Goal: Transaction & Acquisition: Purchase product/service

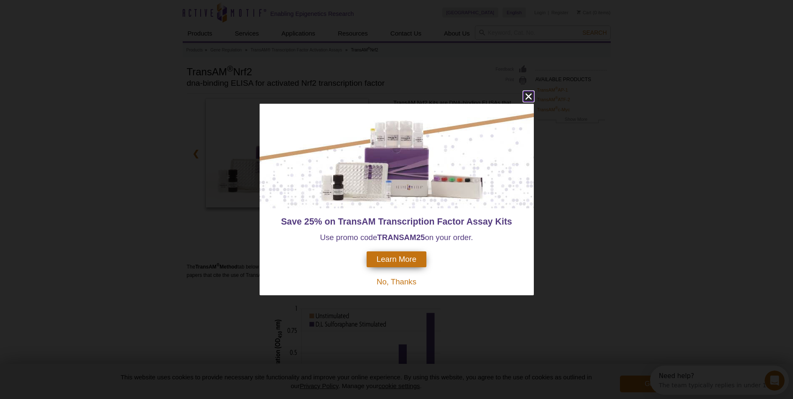
click at [530, 94] on icon "close" at bounding box center [528, 96] width 10 height 10
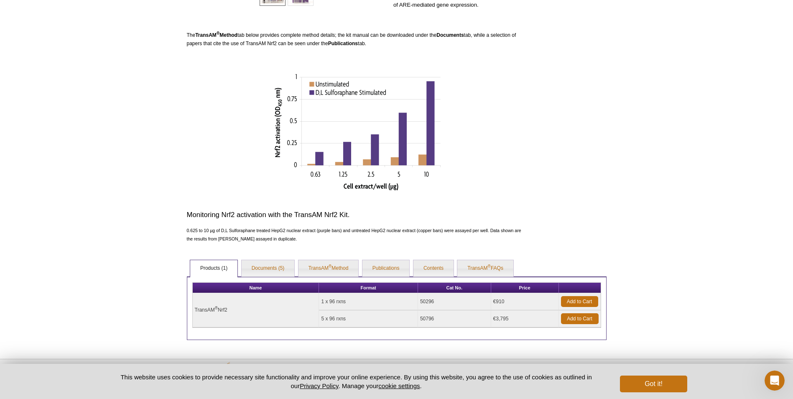
scroll to position [251, 0]
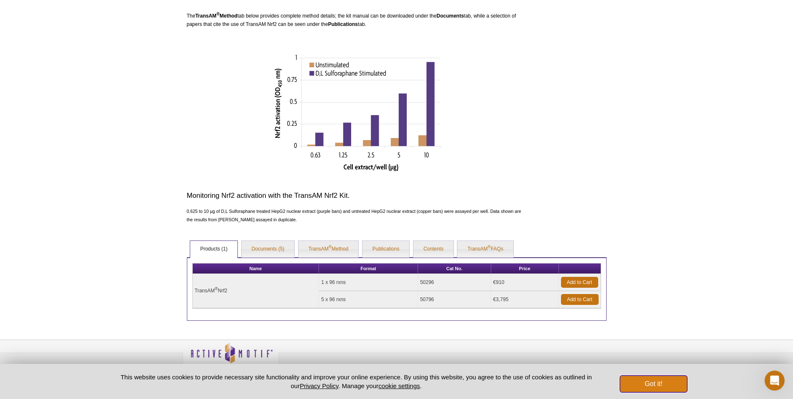
click at [651, 384] on button "Got it!" at bounding box center [653, 383] width 67 height 17
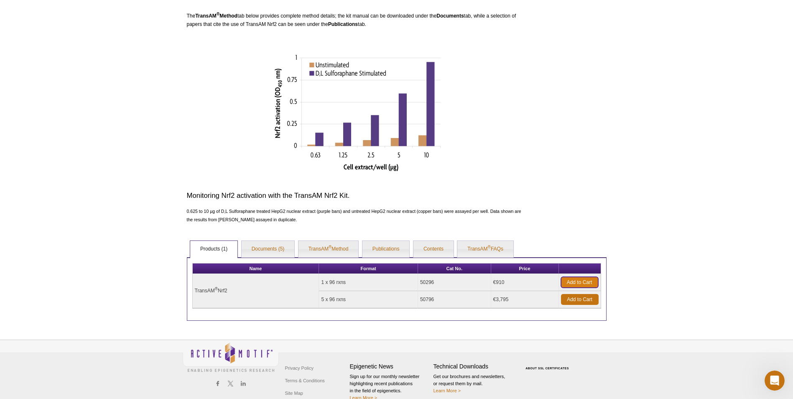
click at [583, 282] on link "Add to Cart" at bounding box center [579, 282] width 37 height 11
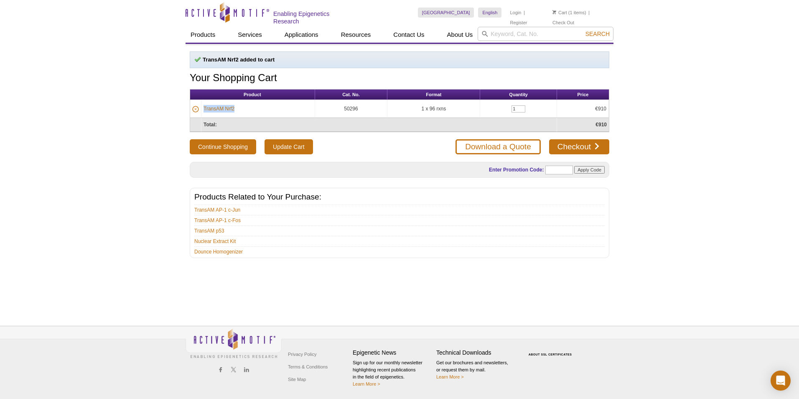
drag, startPoint x: 246, startPoint y: 108, endPoint x: 202, endPoint y: 109, distance: 43.9
click at [202, 109] on td "TransAM Nrf2" at bounding box center [258, 109] width 114 height 18
copy link "TransAM Nrf2"
drag, startPoint x: 362, startPoint y: 106, endPoint x: 342, endPoint y: 109, distance: 20.6
click at [342, 109] on td "50296" at bounding box center [351, 109] width 73 height 18
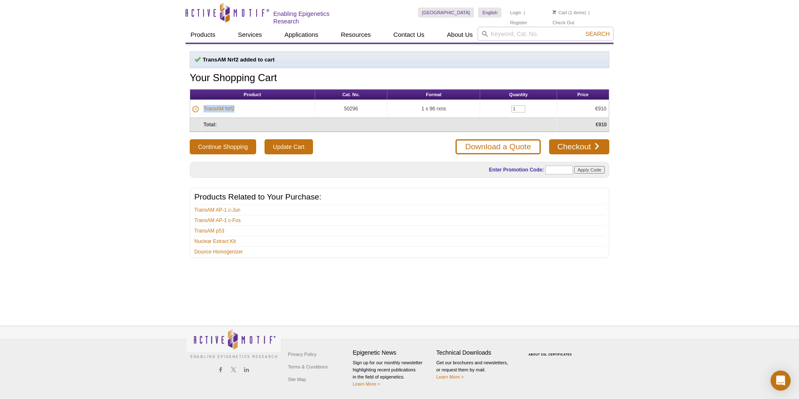
copy td "50296"
click at [573, 144] on link "Checkout" at bounding box center [579, 146] width 60 height 15
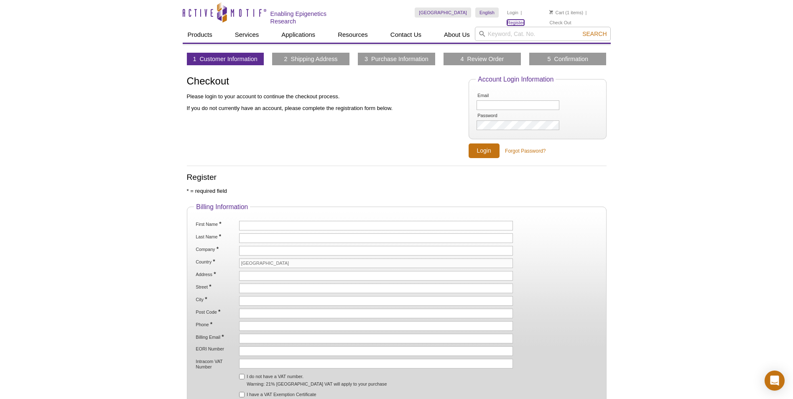
click at [524, 20] on link "Register" at bounding box center [515, 23] width 17 height 6
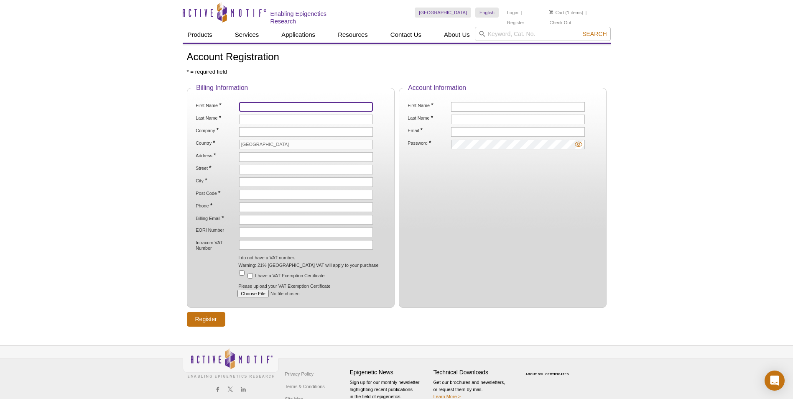
click at [259, 106] on input "First Name *" at bounding box center [306, 107] width 134 height 10
type input "Assia"
type input "Souidi"
type input "4TEEN4 Pharmaceuticals GmbH"
type input "Veltener Str. 12"
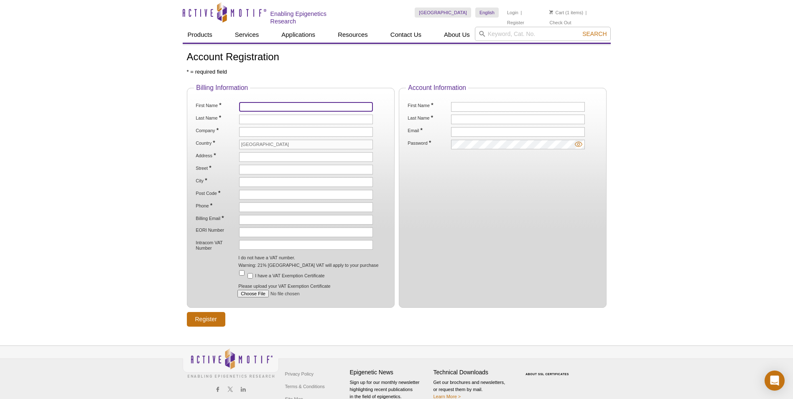
type input "2. Etage bei ASKA"
type input "[GEOGRAPHIC_DATA]"
type input "16761"
type input "01731736557"
type input "[EMAIL_ADDRESS][DOMAIN_NAME]"
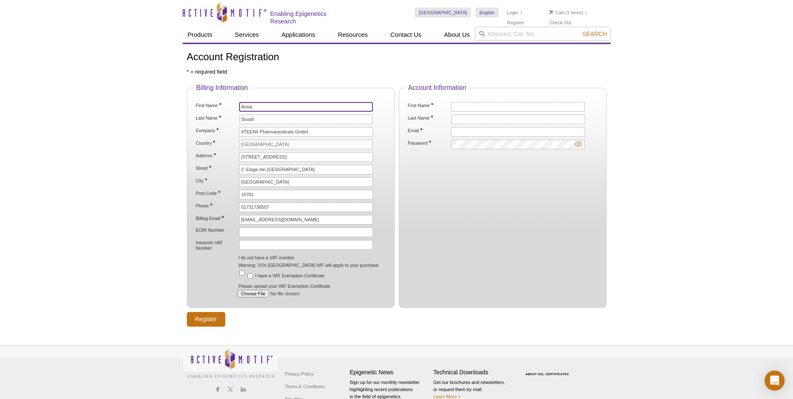
click at [265, 105] on input "Assia" at bounding box center [306, 107] width 134 height 10
click at [219, 141] on label "Country *" at bounding box center [216, 143] width 43 height 6
click at [239, 141] on input "[GEOGRAPHIC_DATA]" at bounding box center [306, 145] width 134 height 10
drag, startPoint x: 282, startPoint y: 218, endPoint x: 229, endPoint y: 219, distance: 52.7
click at [229, 219] on li "Billing Email * souidi@4teen4.de" at bounding box center [290, 220] width 191 height 10
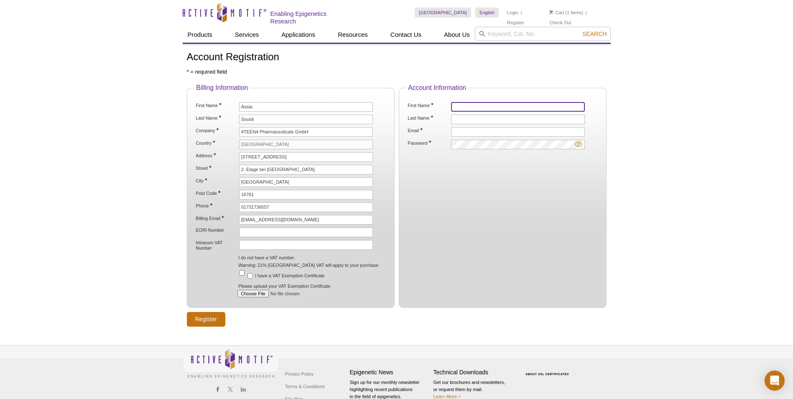
click at [499, 104] on input "First Name *" at bounding box center [518, 107] width 134 height 10
type input "Assia"
type input "Souidi"
type input "souidi@4teen4.de"
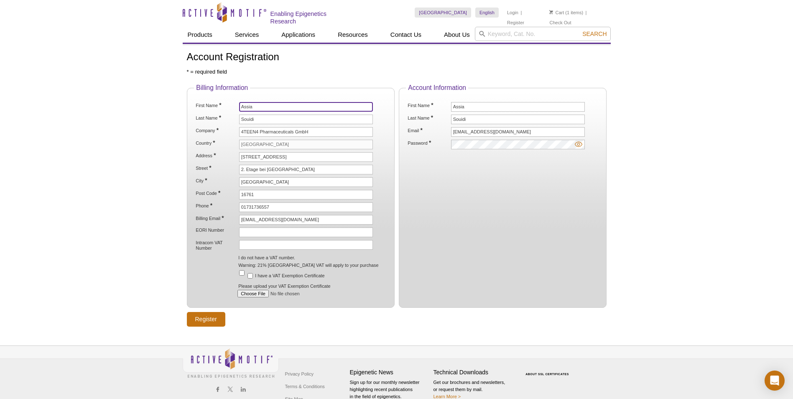
drag, startPoint x: 264, startPoint y: 106, endPoint x: 220, endPoint y: 106, distance: 43.5
click at [217, 106] on li "First Name * Assia" at bounding box center [290, 107] width 191 height 10
type input "Marco"
type input "Talke"
type input "Neuendorfstr. 15 A"
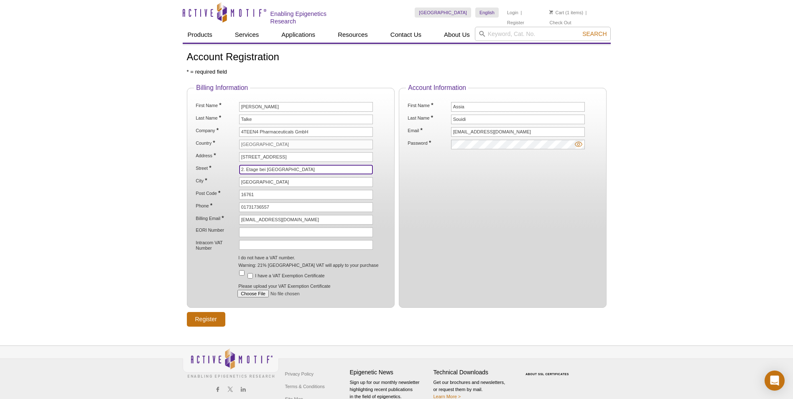
drag, startPoint x: 283, startPoint y: 168, endPoint x: 222, endPoint y: 169, distance: 61.0
click at [222, 168] on li "Street * 2. Etage bei ASKA" at bounding box center [290, 170] width 191 height 10
click at [281, 156] on input "[STREET_ADDRESS]" at bounding box center [306, 157] width 134 height 10
type input "Neuendorfstr."
type input "15A"
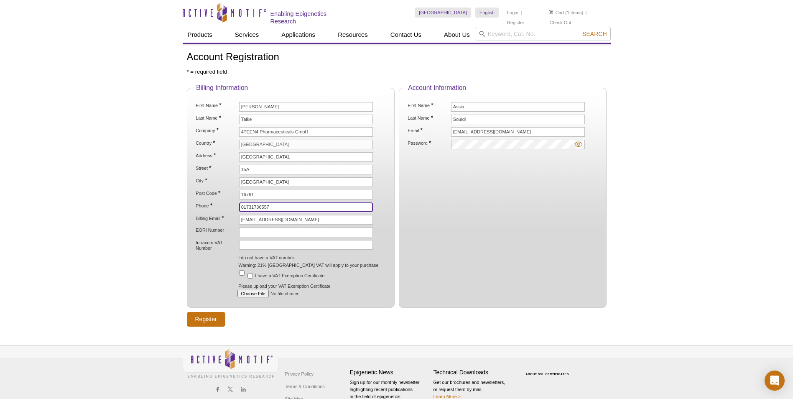
drag, startPoint x: 278, startPoint y: 206, endPoint x: 228, endPoint y: 205, distance: 49.3
click at [228, 205] on li "Phone * 01731736557" at bounding box center [290, 207] width 191 height 10
drag, startPoint x: 278, startPoint y: 217, endPoint x: 220, endPoint y: 209, distance: 58.2
click at [220, 209] on ol "First Name * Marco Last Name * Talke Company * 4TEEN4 Pharmaceuticals GmbH Coun…" at bounding box center [290, 199] width 193 height 195
click at [252, 218] on input "talke" at bounding box center [306, 220] width 134 height 10
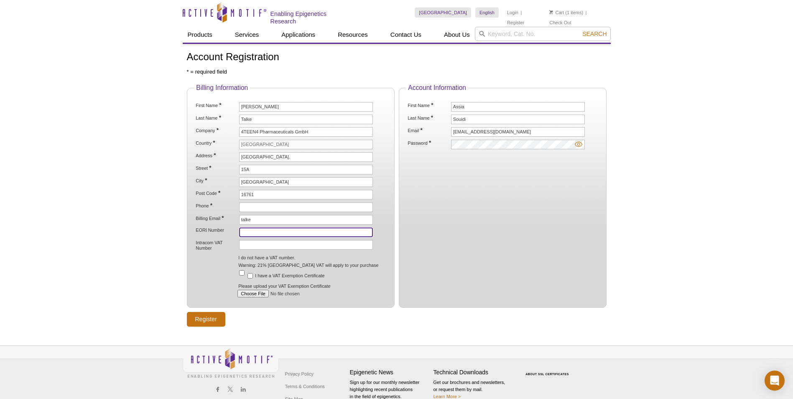
click at [245, 230] on input "EORI Number" at bounding box center [306, 232] width 134 height 10
click at [258, 219] on input "talke" at bounding box center [306, 220] width 134 height 10
type input "[EMAIL_ADDRESS][DOMAIN_NAME]"
click at [253, 231] on input "EORI Number" at bounding box center [306, 232] width 134 height 10
click at [249, 229] on input "EORI Number" at bounding box center [306, 232] width 134 height 10
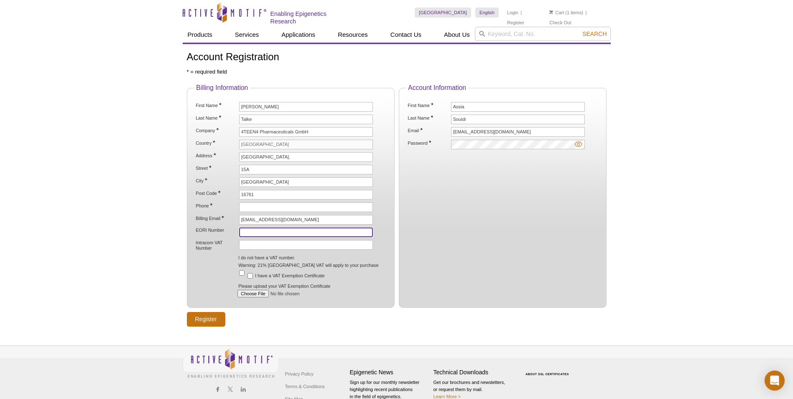
paste input "[US_VEHICLE_IDENTIFICATION_NUMBER]"
type input "[US_VEHICLE_IDENTIFICATION_NUMBER]"
click at [283, 244] on input "Intracom VAT Number" at bounding box center [306, 245] width 134 height 10
paste input "DE290375668"
type input "DE290375668"
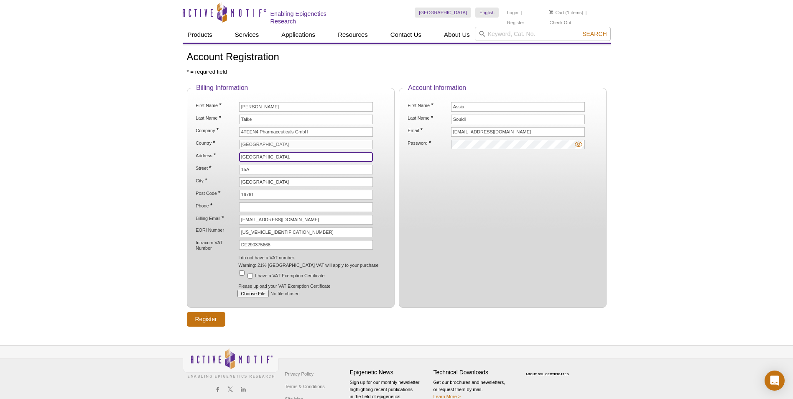
click at [277, 156] on input "Neuendorfstr." at bounding box center [306, 157] width 134 height 10
type input "Neuendorfstr. 15 A"
type input "01731736557"
drag, startPoint x: 256, startPoint y: 168, endPoint x: 232, endPoint y: 169, distance: 23.8
click at [233, 169] on li "Street * 15A" at bounding box center [290, 170] width 191 height 10
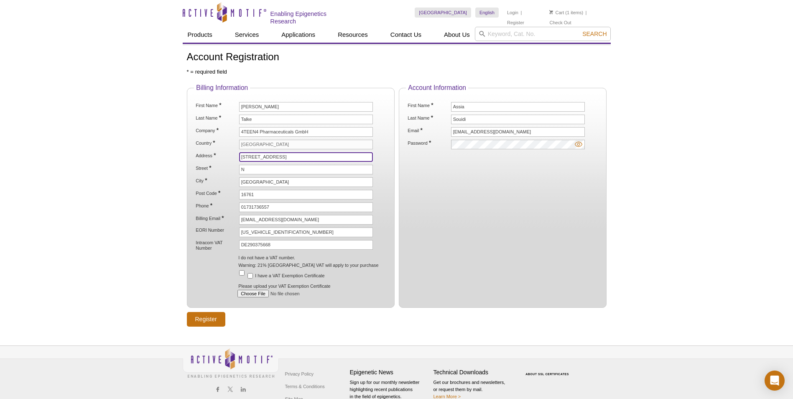
drag, startPoint x: 280, startPoint y: 155, endPoint x: 236, endPoint y: 157, distance: 43.5
click at [236, 157] on li "Address * Neuendorfstr. 15 A" at bounding box center [290, 157] width 191 height 10
drag, startPoint x: 246, startPoint y: 170, endPoint x: 238, endPoint y: 170, distance: 7.9
click at [238, 170] on li "Street * N" at bounding box center [290, 170] width 191 height 10
paste input "euendorfstr. 15 A"
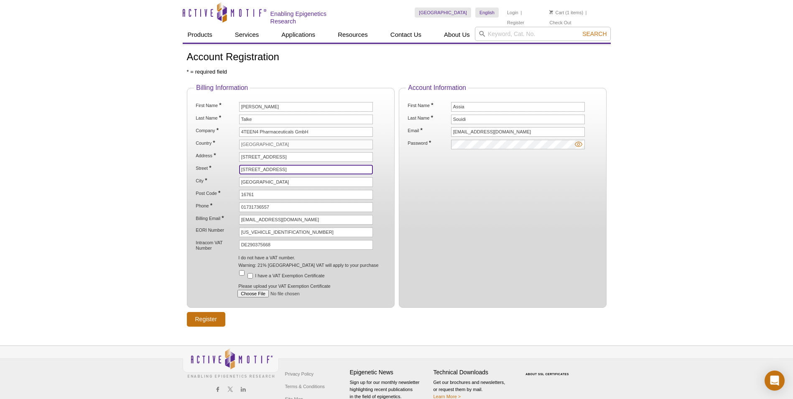
click at [290, 170] on input "Neuendorfstr. 15 A" at bounding box center [306, 170] width 134 height 10
type input "Neuendorfstr. 15 A"
click at [210, 190] on label "Post Code *" at bounding box center [216, 193] width 43 height 6
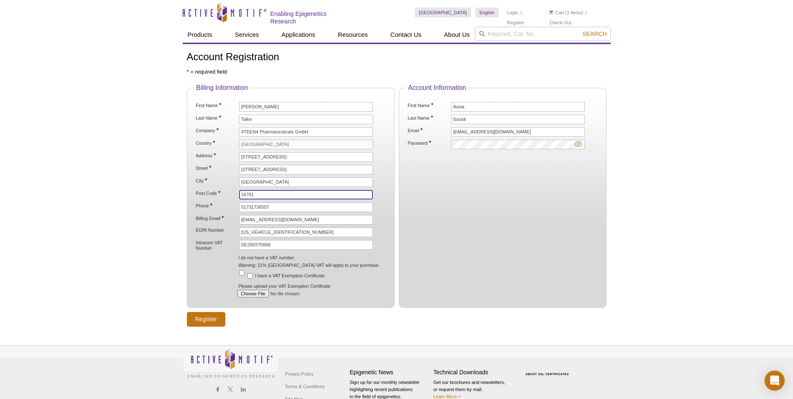
click at [239, 190] on input "16761" at bounding box center [306, 195] width 134 height 10
drag, startPoint x: 275, startPoint y: 207, endPoint x: 218, endPoint y: 207, distance: 57.7
click at [218, 207] on li "Phone * 01731736557" at bounding box center [290, 207] width 191 height 10
paste input "[PHONE_NUMBER]"
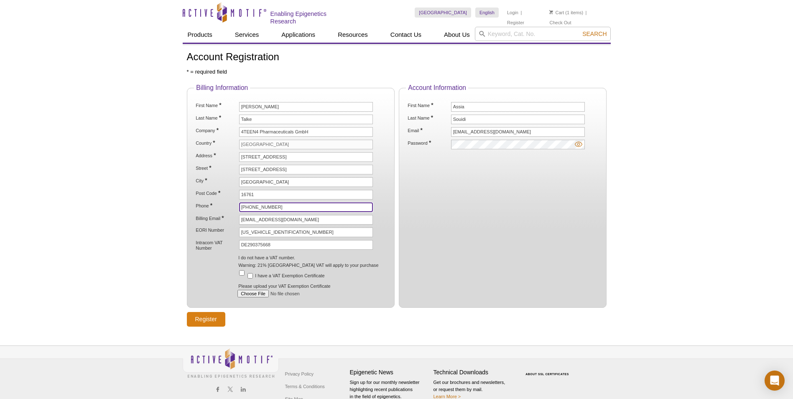
type input "[PHONE_NUMBER]"
click at [212, 316] on input "Register" at bounding box center [206, 319] width 38 height 15
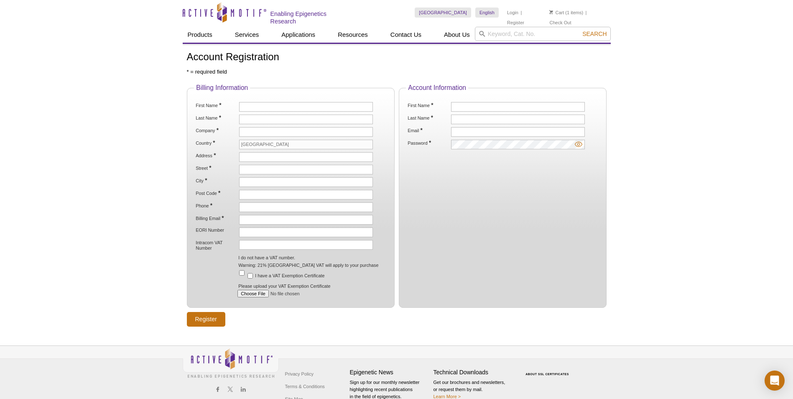
click at [475, 68] on p "* = required field" at bounding box center [397, 72] width 420 height 8
click at [288, 103] on input "First Name *" at bounding box center [306, 107] width 134 height 10
type input "Marco"
type input "Talke"
type input "4TEEN4 Pharmaceuticals GmbH"
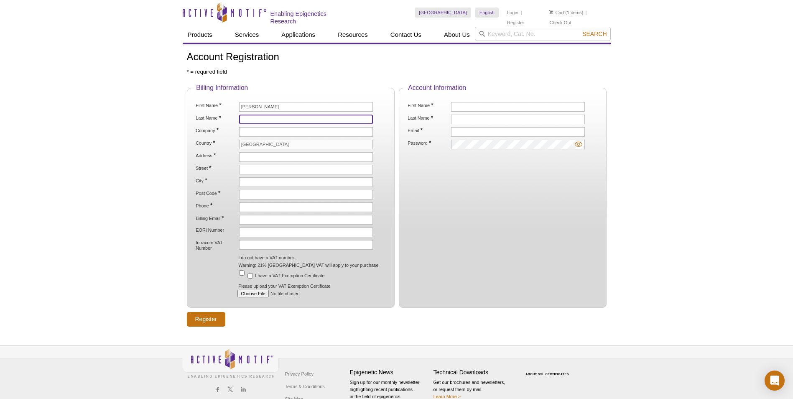
type input "Neuendorfstr. 15 A"
type input "Hennigsdorf"
type input "16761"
type input "[PHONE_NUMBER]"
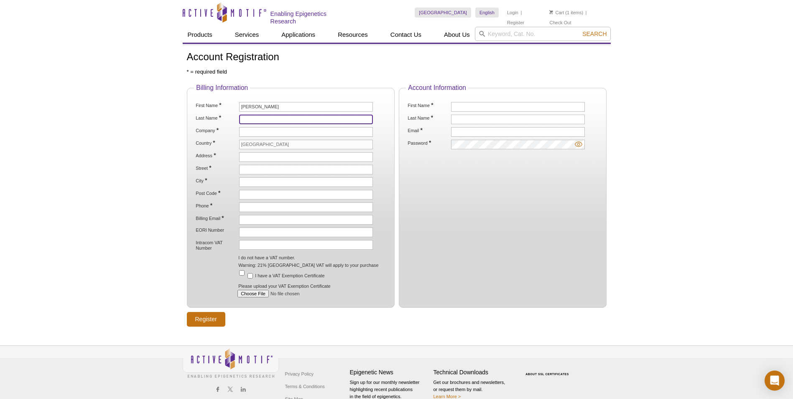
type input "[EMAIL_ADDRESS][DOMAIN_NAME]"
type input "DE984280542554331"
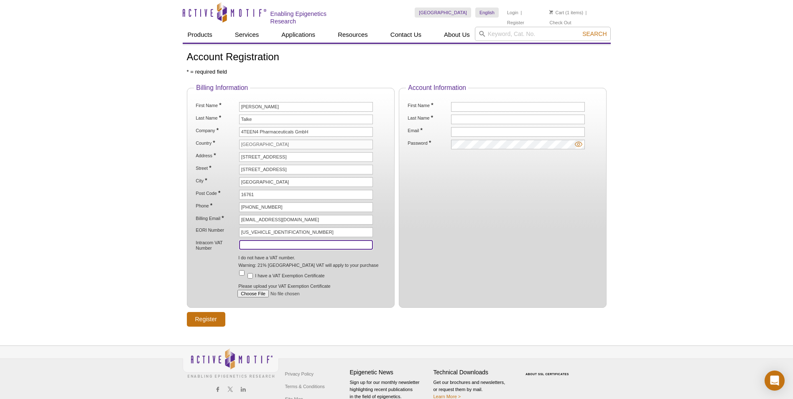
type input "DE290375668"
type input "Assia"
type input "Souidi"
type input "souidi@4teen4.de"
click at [580, 145] on img at bounding box center [579, 144] width 8 height 8
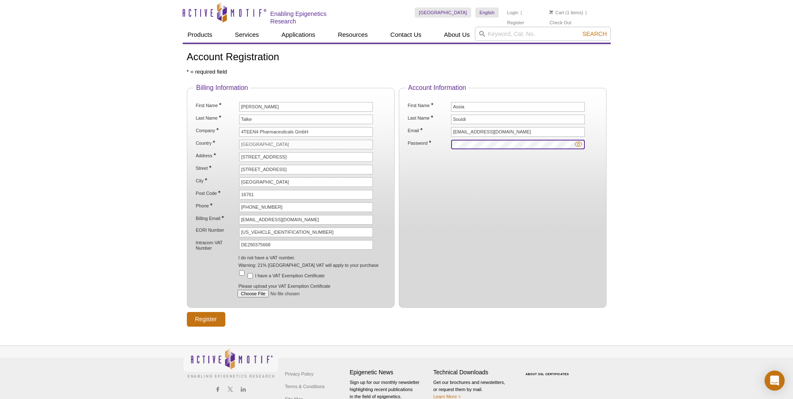
click at [405, 141] on fieldset "Account Information First Name * Assia Last Name * Souidi Email * souidi@4teen4…" at bounding box center [503, 196] width 208 height 224
click at [202, 318] on input "Register" at bounding box center [206, 319] width 38 height 15
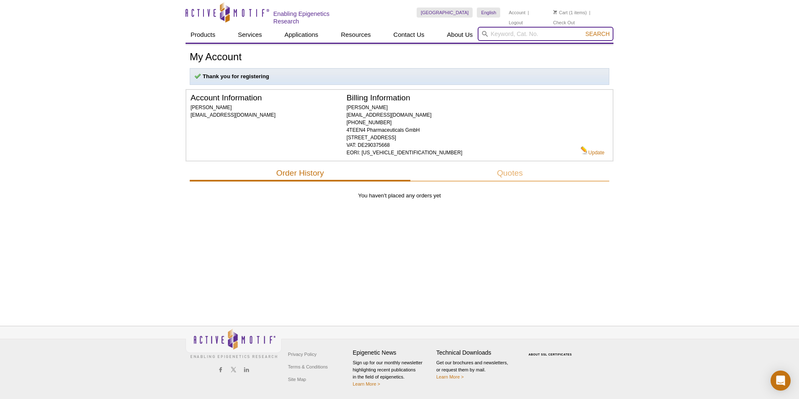
click at [539, 31] on input "search" at bounding box center [546, 34] width 136 height 14
paste input "50296"
type input "50296"
click at [592, 31] on span "Search" at bounding box center [598, 34] width 24 height 7
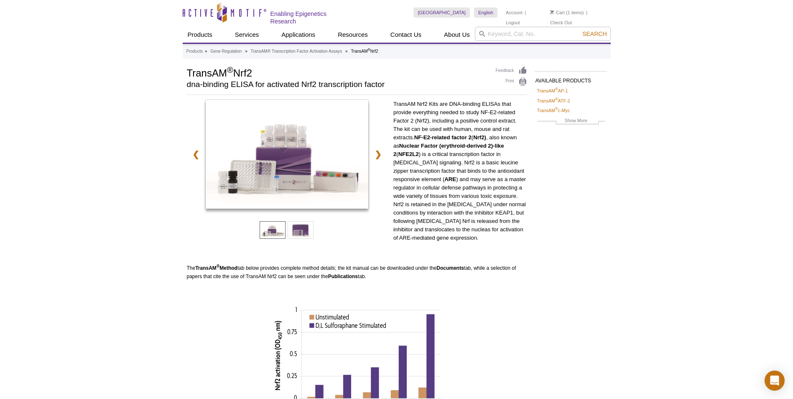
click at [462, 289] on p at bounding box center [357, 293] width 340 height 8
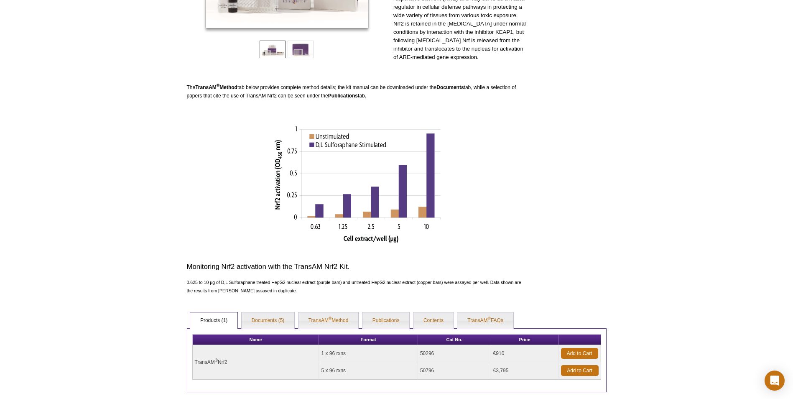
scroll to position [265, 0]
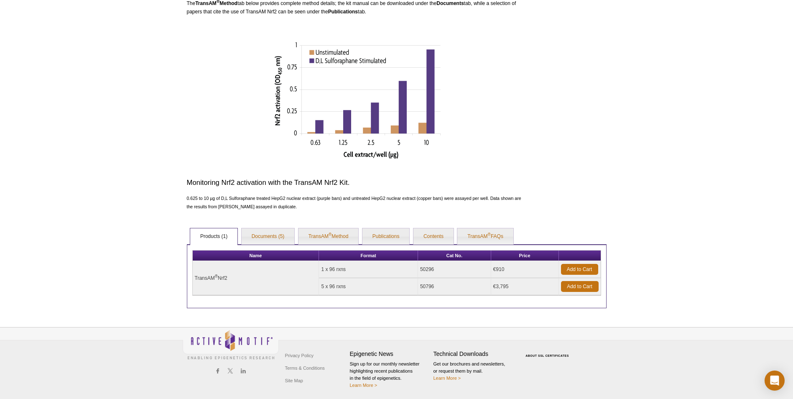
drag, startPoint x: 440, startPoint y: 269, endPoint x: 421, endPoint y: 269, distance: 18.4
click at [421, 269] on td "50296" at bounding box center [454, 269] width 73 height 17
copy td "50296"
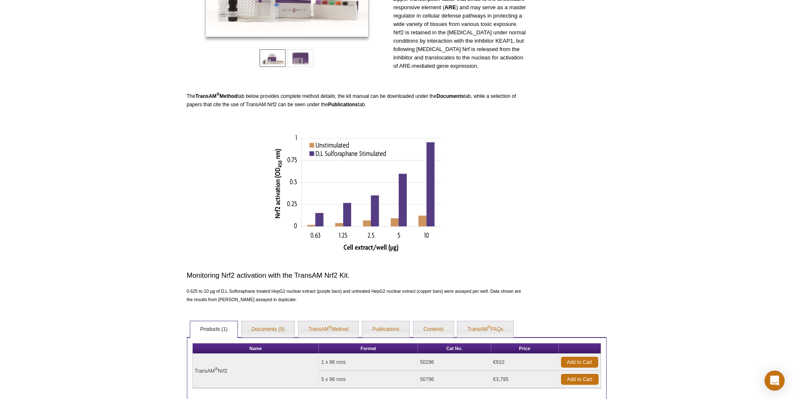
scroll to position [251, 0]
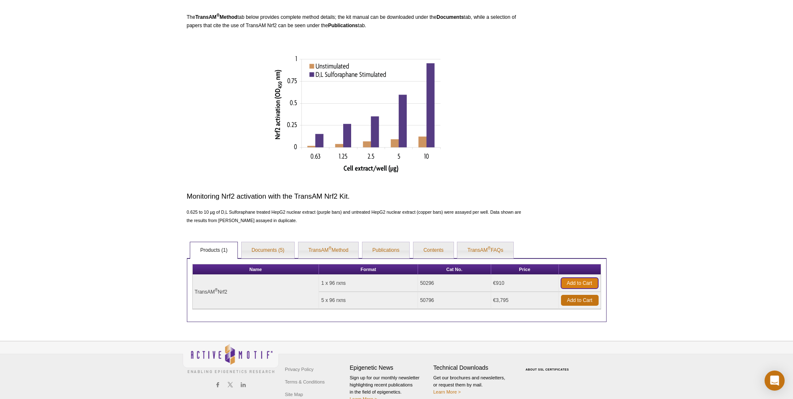
click at [571, 283] on link "Add to Cart" at bounding box center [579, 283] width 37 height 11
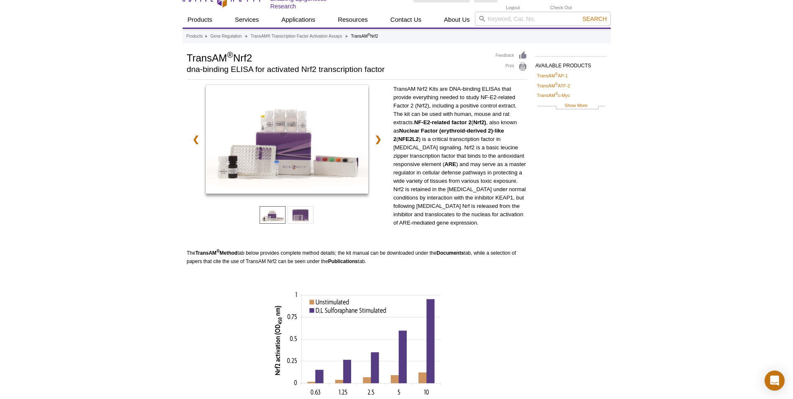
scroll to position [0, 0]
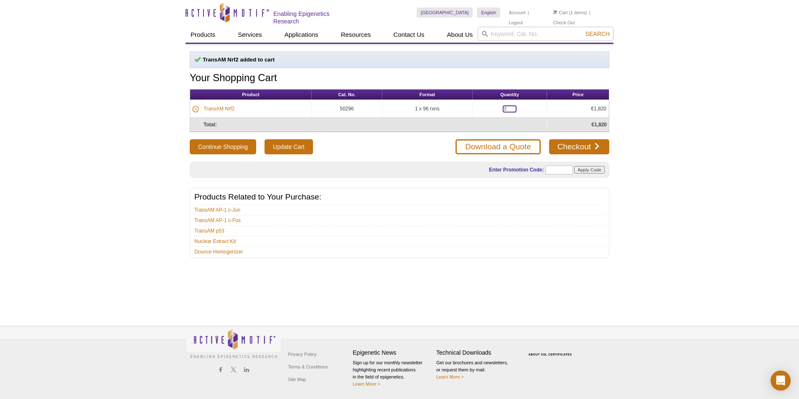
drag, startPoint x: 507, startPoint y: 107, endPoint x: 495, endPoint y: 107, distance: 11.3
click at [495, 107] on td "2" at bounding box center [510, 109] width 74 height 18
type input "1"
click at [288, 145] on input "Update Cart" at bounding box center [289, 146] width 48 height 15
click at [289, 148] on input "Update Cart" at bounding box center [289, 146] width 48 height 15
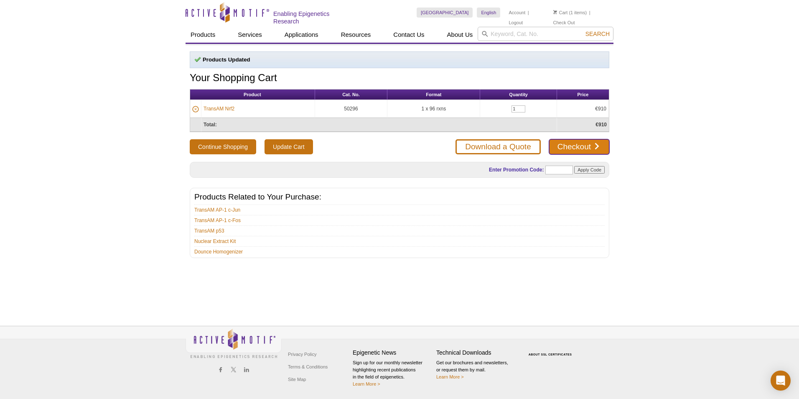
click at [586, 145] on link "Checkout" at bounding box center [579, 146] width 60 height 15
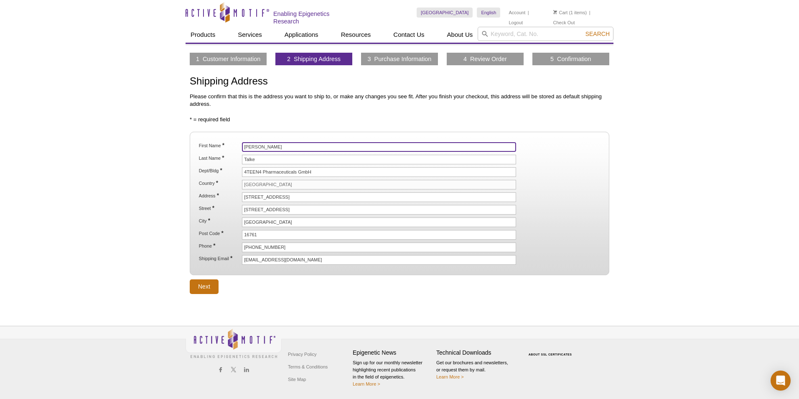
drag, startPoint x: 261, startPoint y: 145, endPoint x: 227, endPoint y: 144, distance: 34.7
click at [227, 144] on li "First Name * Marco" at bounding box center [399, 147] width 403 height 10
type input "Assia"
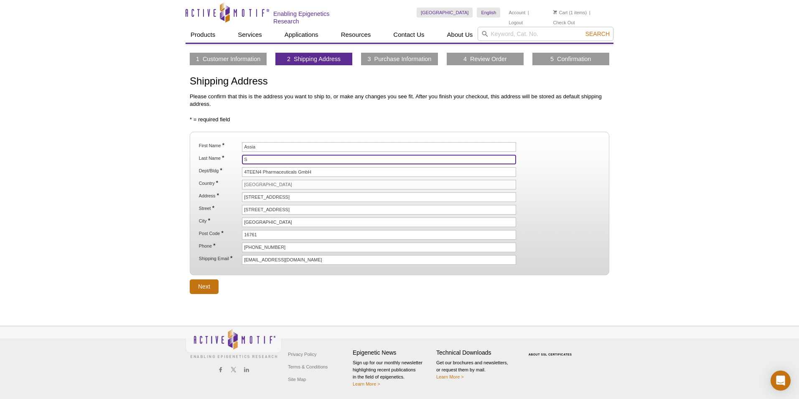
type input "Souidi"
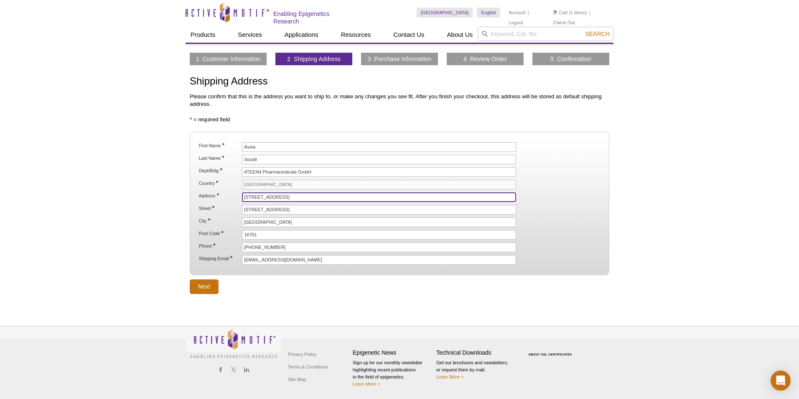
drag, startPoint x: 288, startPoint y: 198, endPoint x: 233, endPoint y: 197, distance: 54.8
click at [234, 197] on li "Address * Neuendorfstr. 15 A" at bounding box center [399, 197] width 403 height 10
type input "[STREET_ADDRESS]"
drag, startPoint x: 287, startPoint y: 209, endPoint x: 214, endPoint y: 208, distance: 73.2
click at [214, 208] on li "Street * Neuendorfstr. 15 A" at bounding box center [399, 210] width 403 height 10
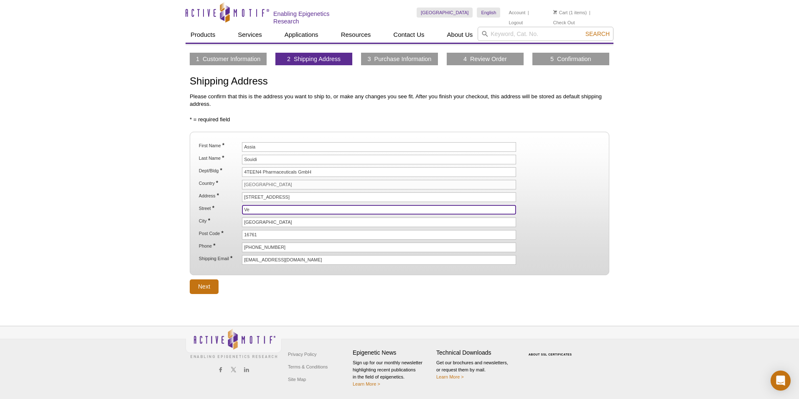
click at [261, 208] on input "Ve" at bounding box center [379, 210] width 274 height 10
drag, startPoint x: 287, startPoint y: 196, endPoint x: 229, endPoint y: 195, distance: 57.7
click at [229, 195] on li "Address * Veltener Str. 12" at bounding box center [399, 197] width 403 height 10
drag, startPoint x: 258, startPoint y: 209, endPoint x: 237, endPoint y: 209, distance: 21.3
click at [237, 209] on li "Street * Ve" at bounding box center [399, 210] width 403 height 10
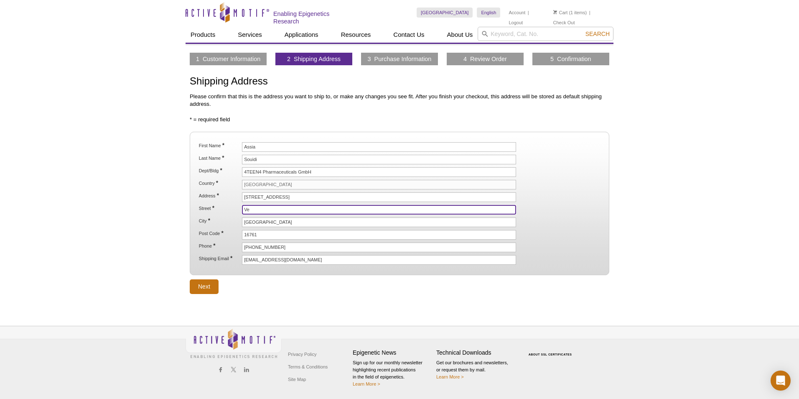
paste input "ltener Str. 12"
type input "Veltener Str. 12"
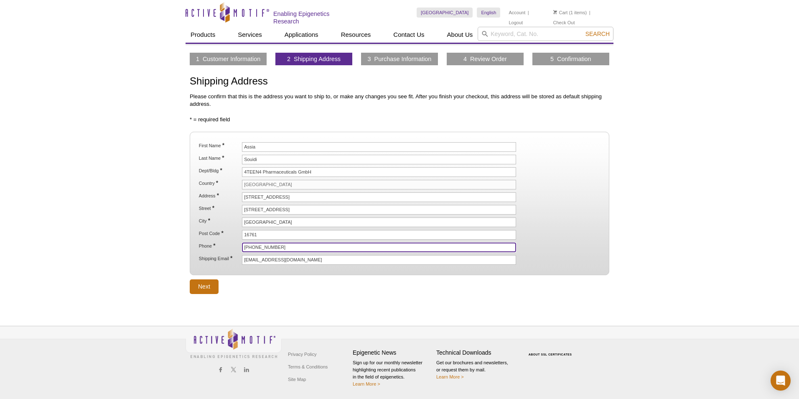
drag, startPoint x: 303, startPoint y: 247, endPoint x: 226, endPoint y: 246, distance: 76.5
click at [227, 246] on li "Phone * +49 3302 866 885-345" at bounding box center [399, 247] width 403 height 10
type input "01731736557"
drag, startPoint x: 285, startPoint y: 256, endPoint x: 230, endPoint y: 257, distance: 54.8
click at [231, 255] on li "Shipping Email * talke@4teen4.de" at bounding box center [399, 260] width 403 height 10
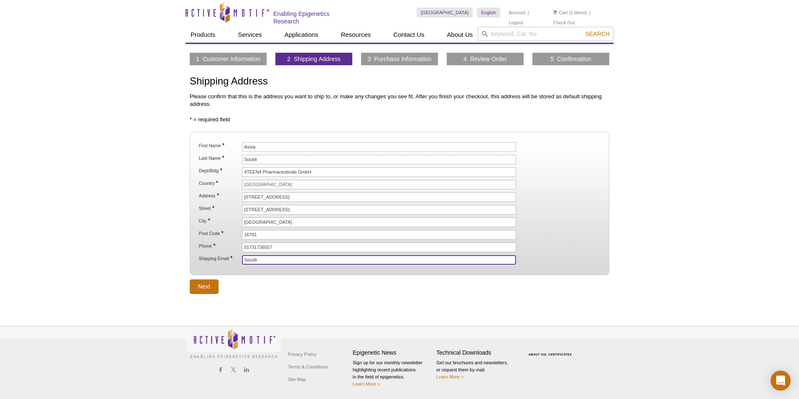
type input "[EMAIL_ADDRESS][DOMAIN_NAME]"
click at [206, 285] on input "Next" at bounding box center [204, 286] width 29 height 15
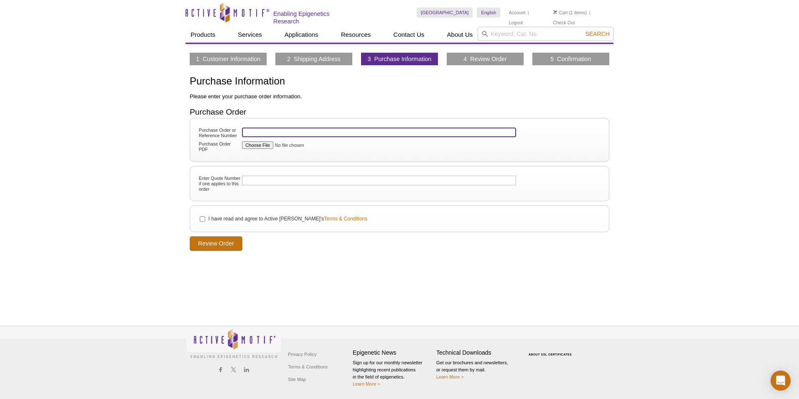
click at [264, 130] on input "Purchase Order or Reference Number" at bounding box center [379, 132] width 274 height 10
paste input "4T4PO25161"
type input "4T4PO25161"
click at [201, 219] on input "I have read and agree to Active Motif's Terms & Conditions" at bounding box center [202, 218] width 5 height 5
checkbox input "true"
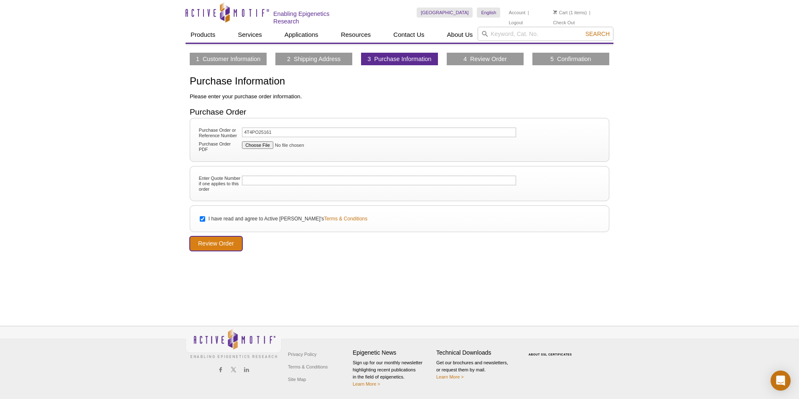
click at [222, 245] on input "Review Order" at bounding box center [216, 243] width 53 height 15
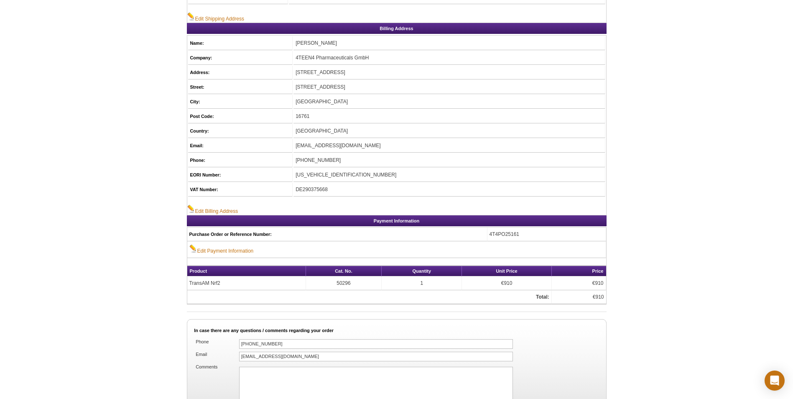
scroll to position [362, 0]
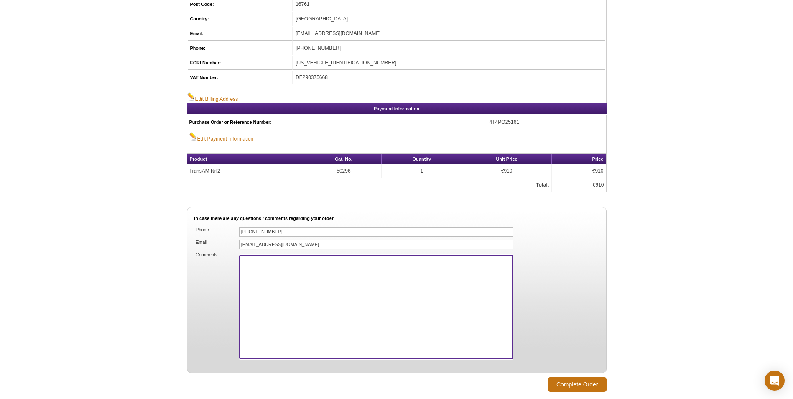
click at [276, 265] on textarea "Comments" at bounding box center [376, 307] width 274 height 104
type textarea "P"
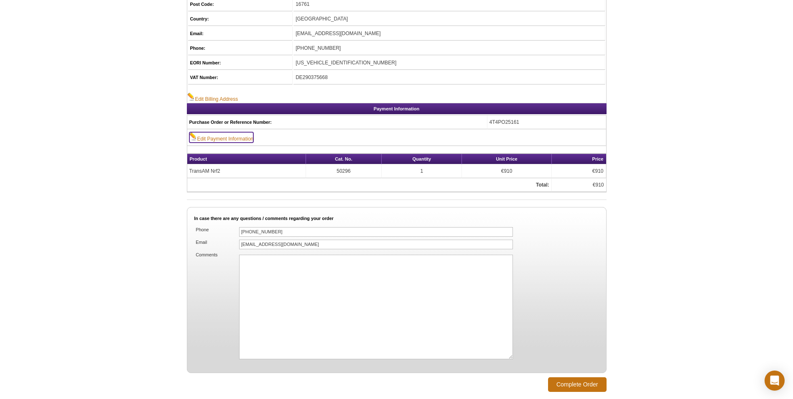
click at [208, 135] on link "Edit Payment Information" at bounding box center [221, 137] width 64 height 10
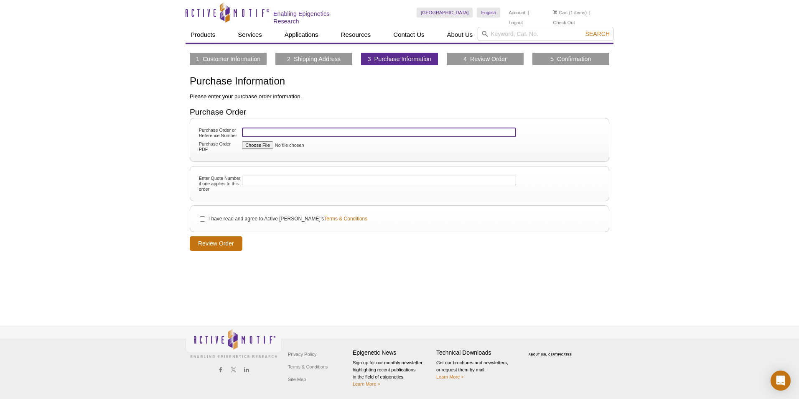
click at [267, 129] on input "Purchase Order or Reference Number" at bounding box center [379, 132] width 274 height 10
type input "4T4PO25161"
click at [203, 220] on input "I have read and agree to Active Motif's Terms & Conditions" at bounding box center [202, 218] width 5 height 5
checkbox input "true"
click at [222, 243] on input "Review Order" at bounding box center [216, 243] width 53 height 15
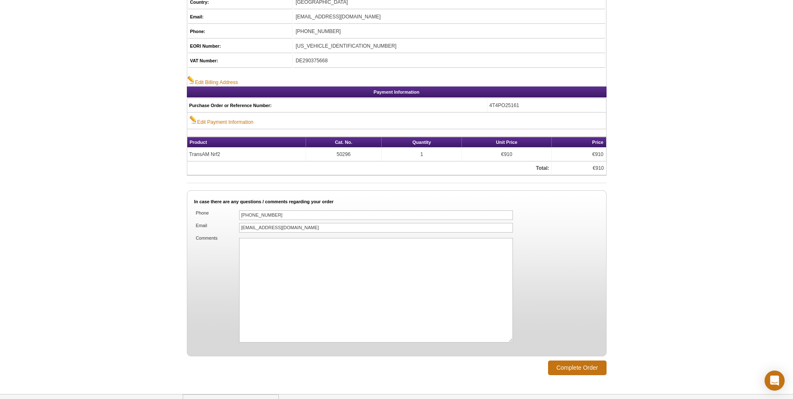
scroll to position [445, 0]
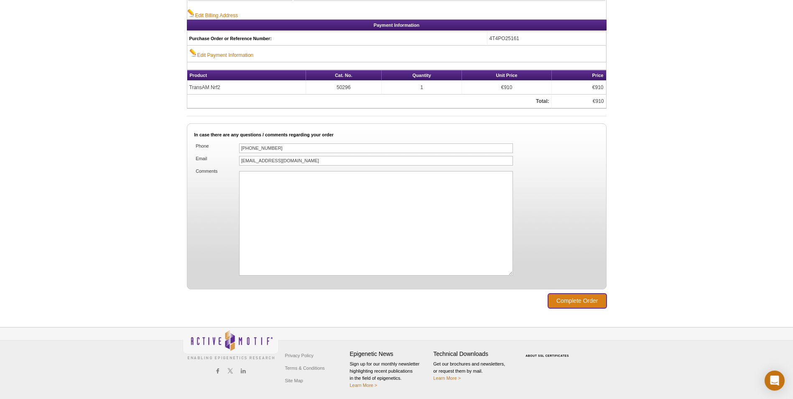
click at [576, 303] on input "Complete Order" at bounding box center [577, 300] width 59 height 15
